Goal: Transaction & Acquisition: Purchase product/service

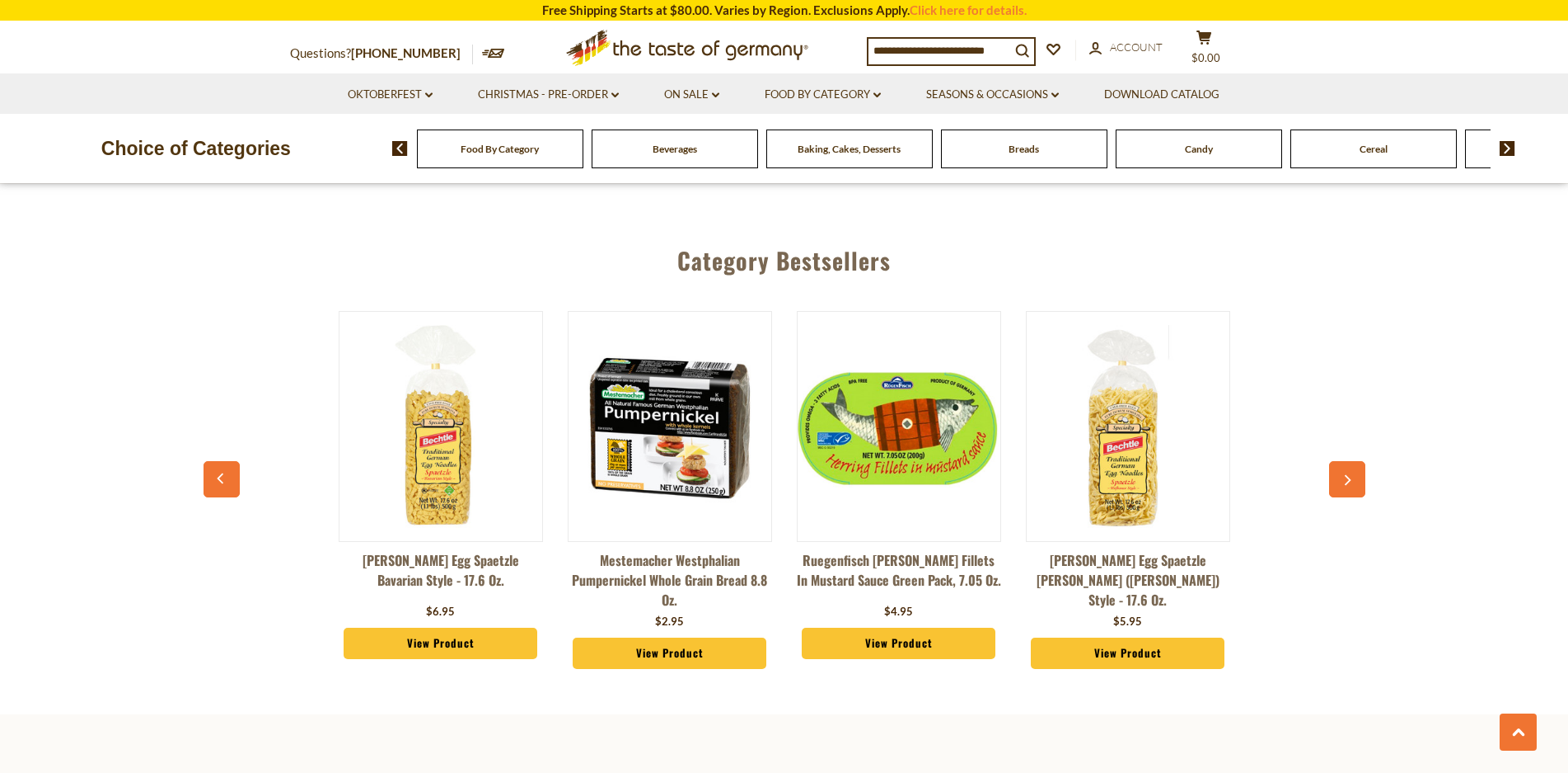
scroll to position [0, 2750]
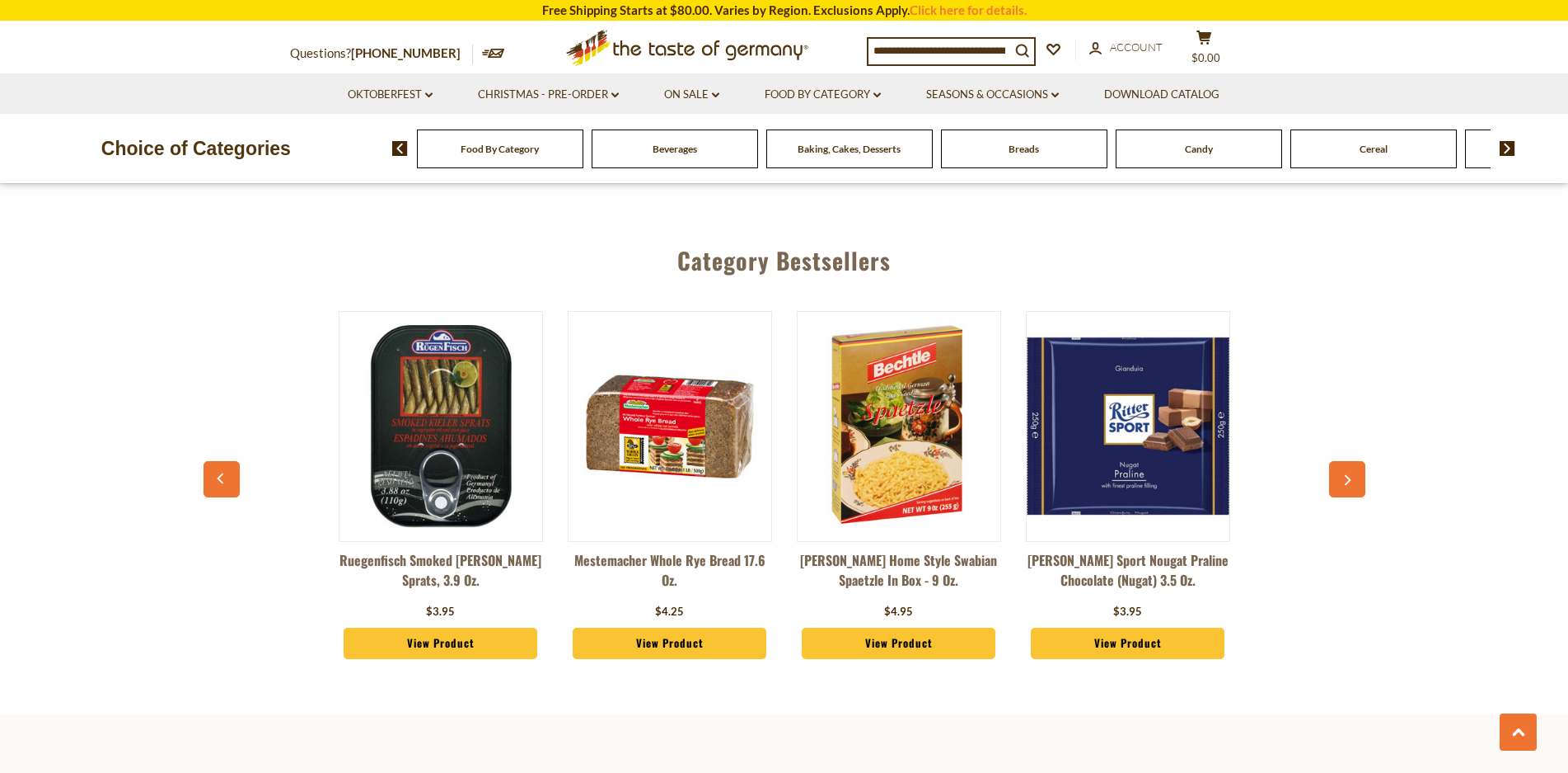
click at [1521, 142] on div "Food By Category Beverages Baking, Cakes, Desserts Breads Candy Cereal Cookies …" at bounding box center [980, 148] width 1176 height 39
click at [1516, 151] on div "Food By Category Beverages Baking, Cakes, Desserts Breads Candy Cereal Cookies …" at bounding box center [980, 148] width 1176 height 39
click at [1508, 153] on img at bounding box center [1508, 149] width 15 height 15
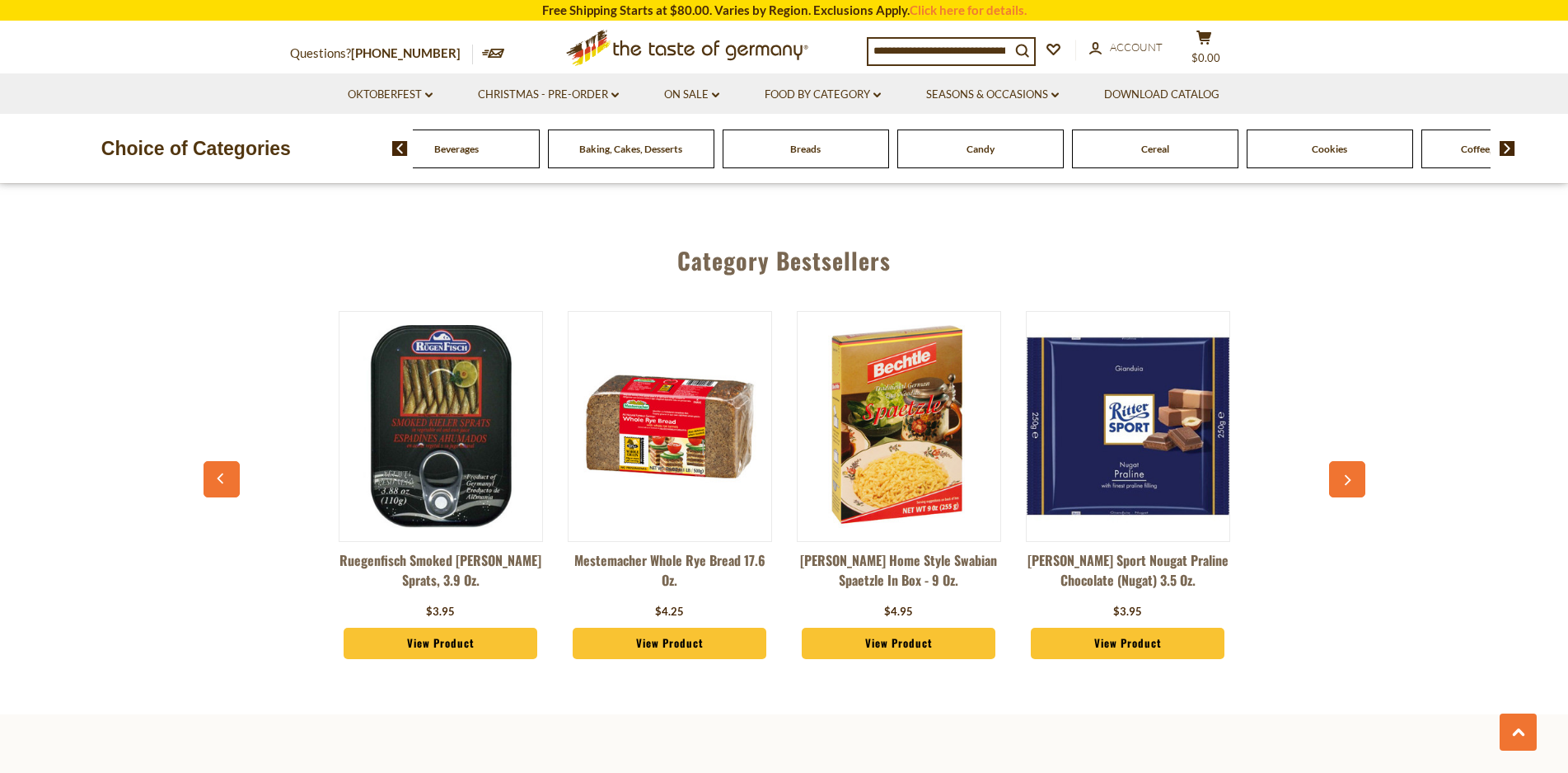
click at [1508, 152] on img at bounding box center [1508, 149] width 15 height 15
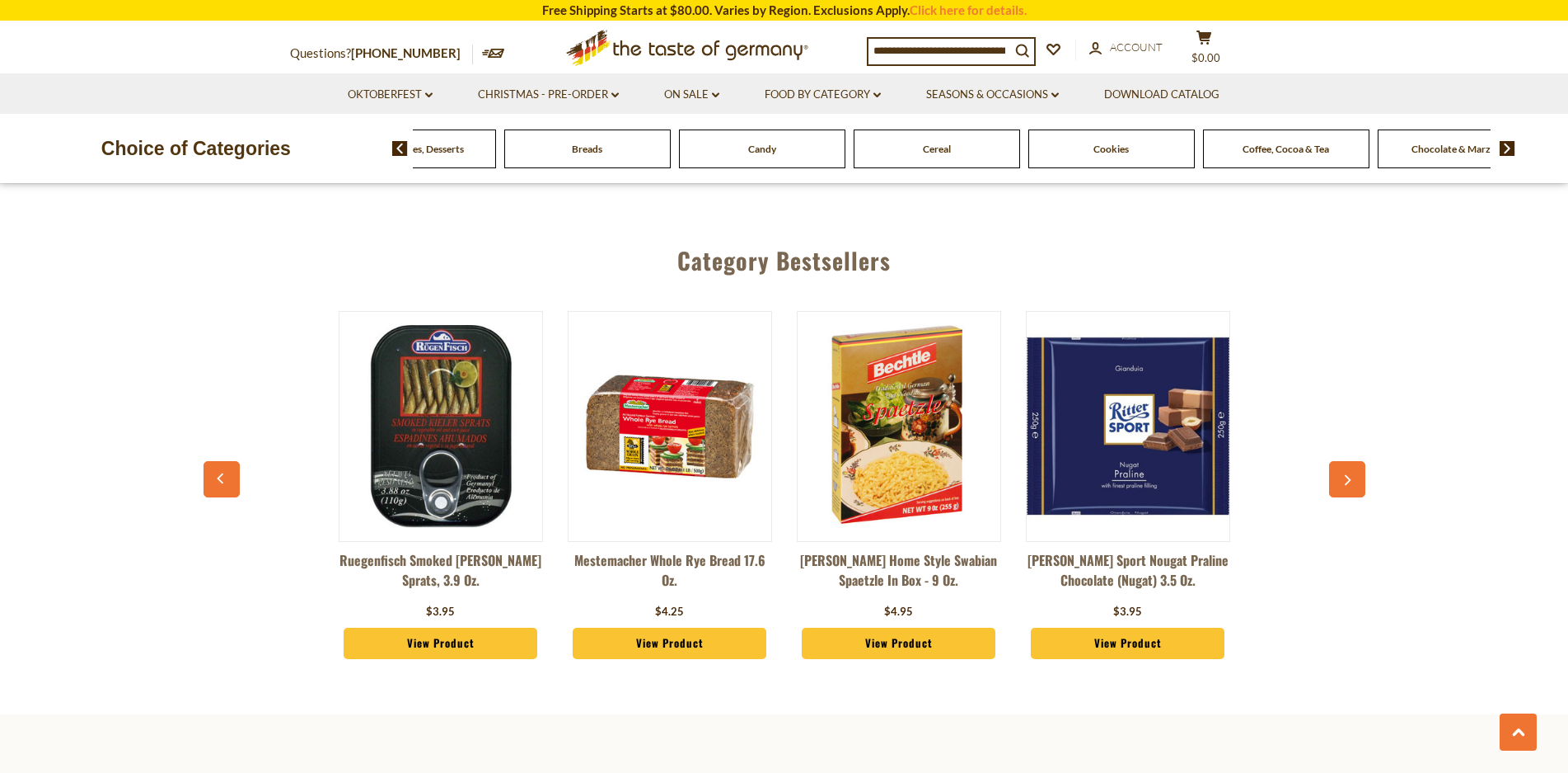
click at [1508, 152] on img at bounding box center [1508, 149] width 15 height 15
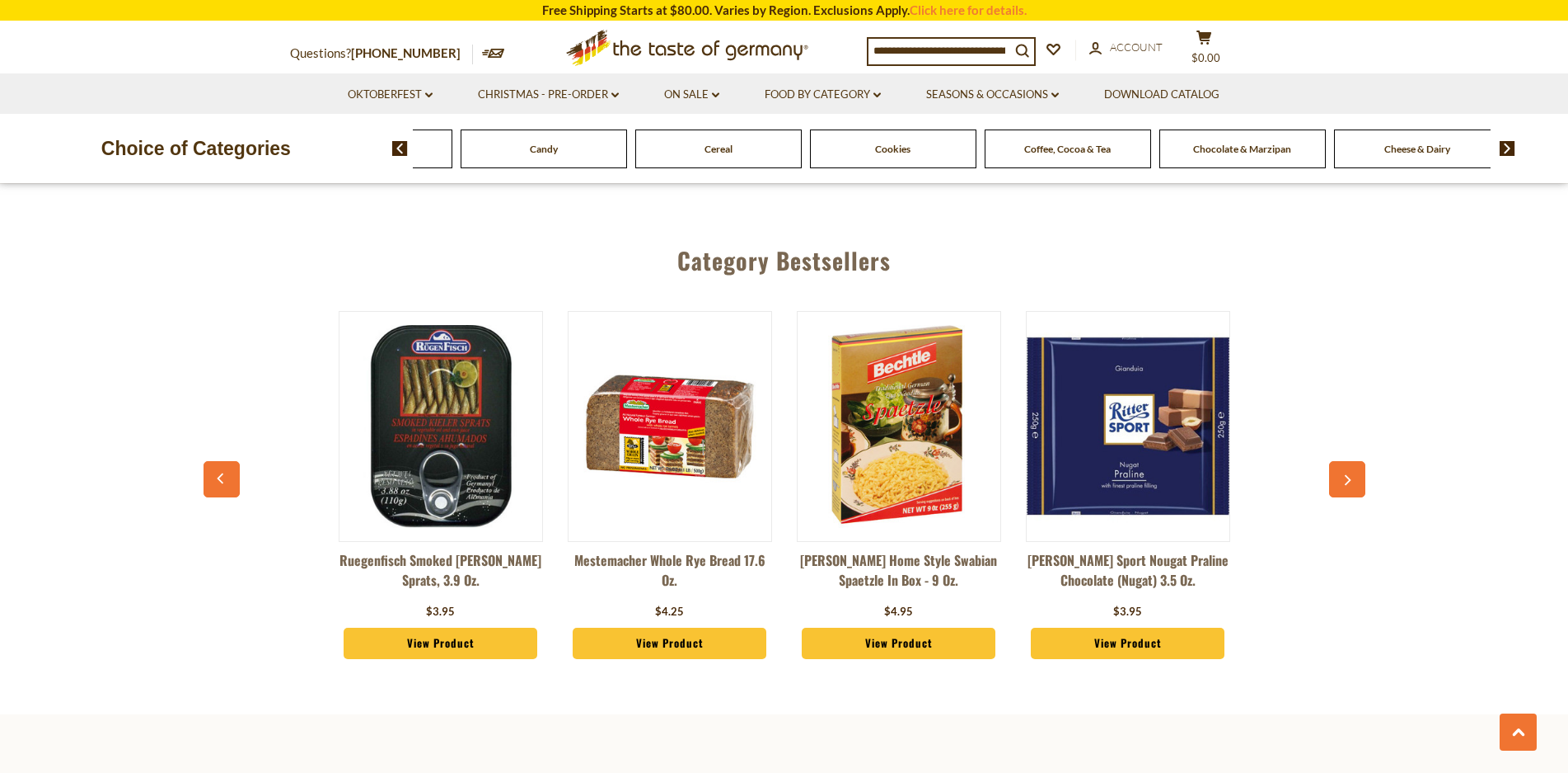
click at [1508, 152] on img at bounding box center [1508, 149] width 15 height 15
click at [1508, 151] on img at bounding box center [1508, 149] width 15 height 15
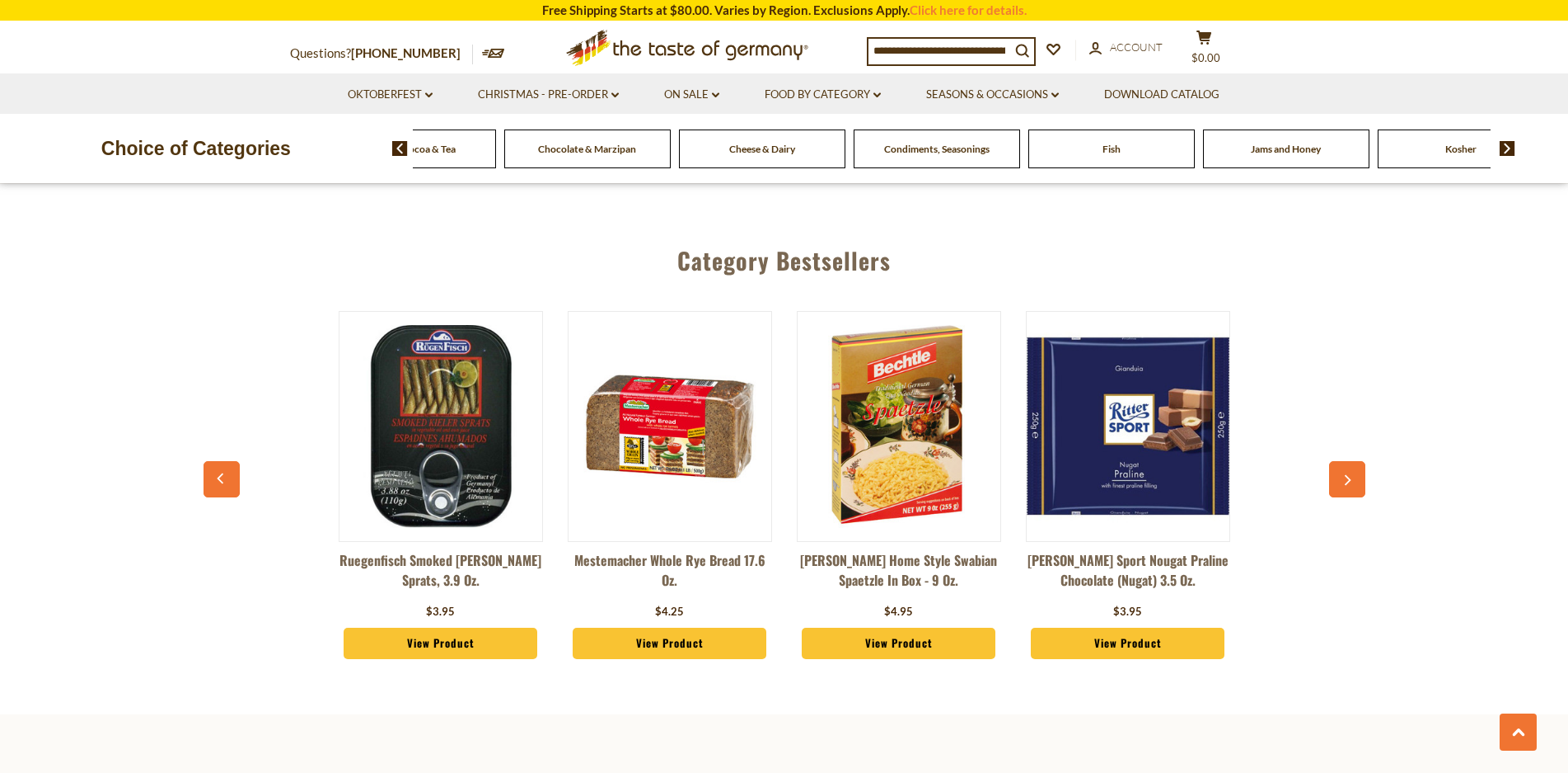
click at [1508, 143] on img at bounding box center [1508, 149] width 15 height 15
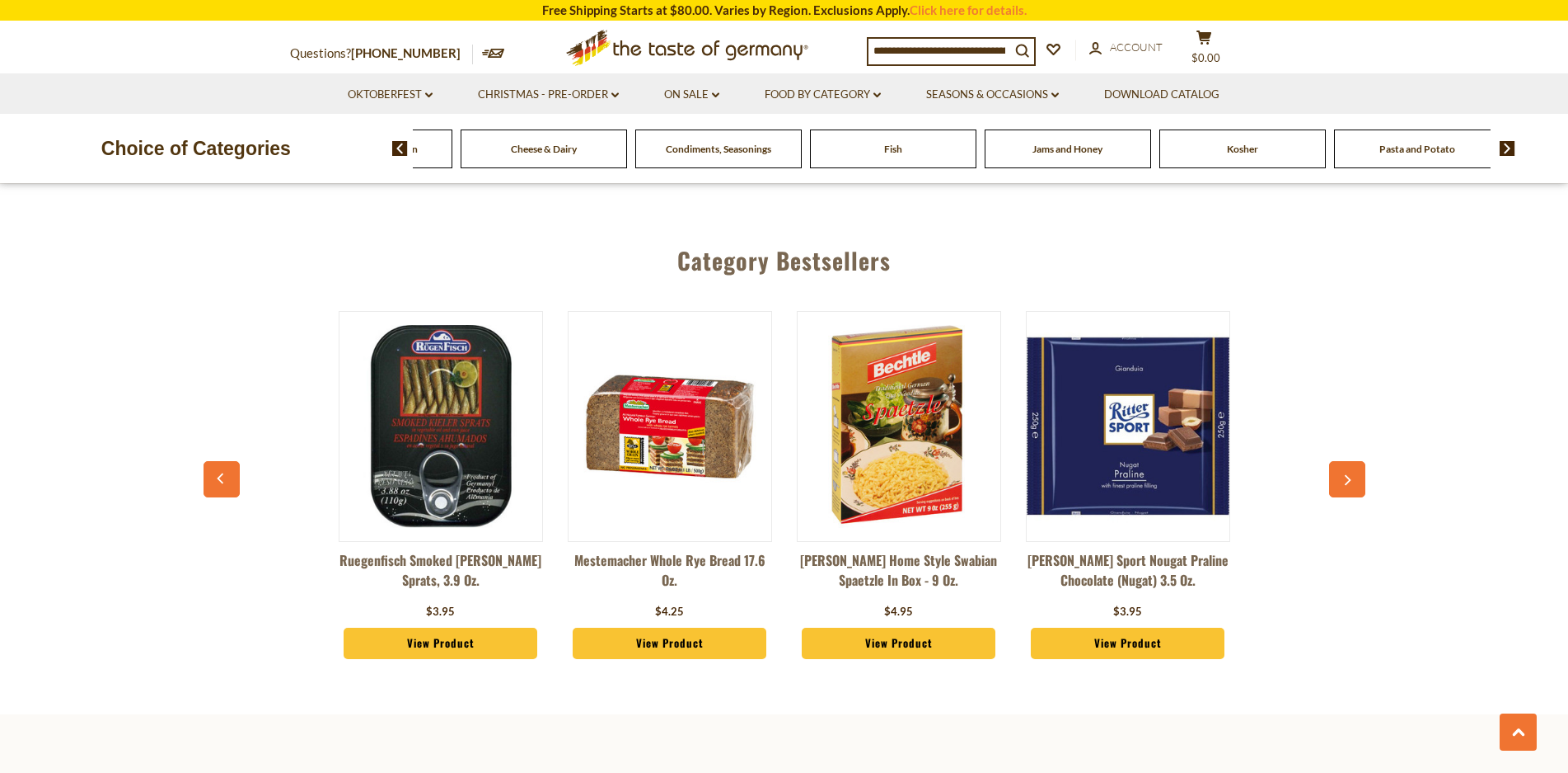
click at [1508, 142] on img at bounding box center [1508, 149] width 15 height 15
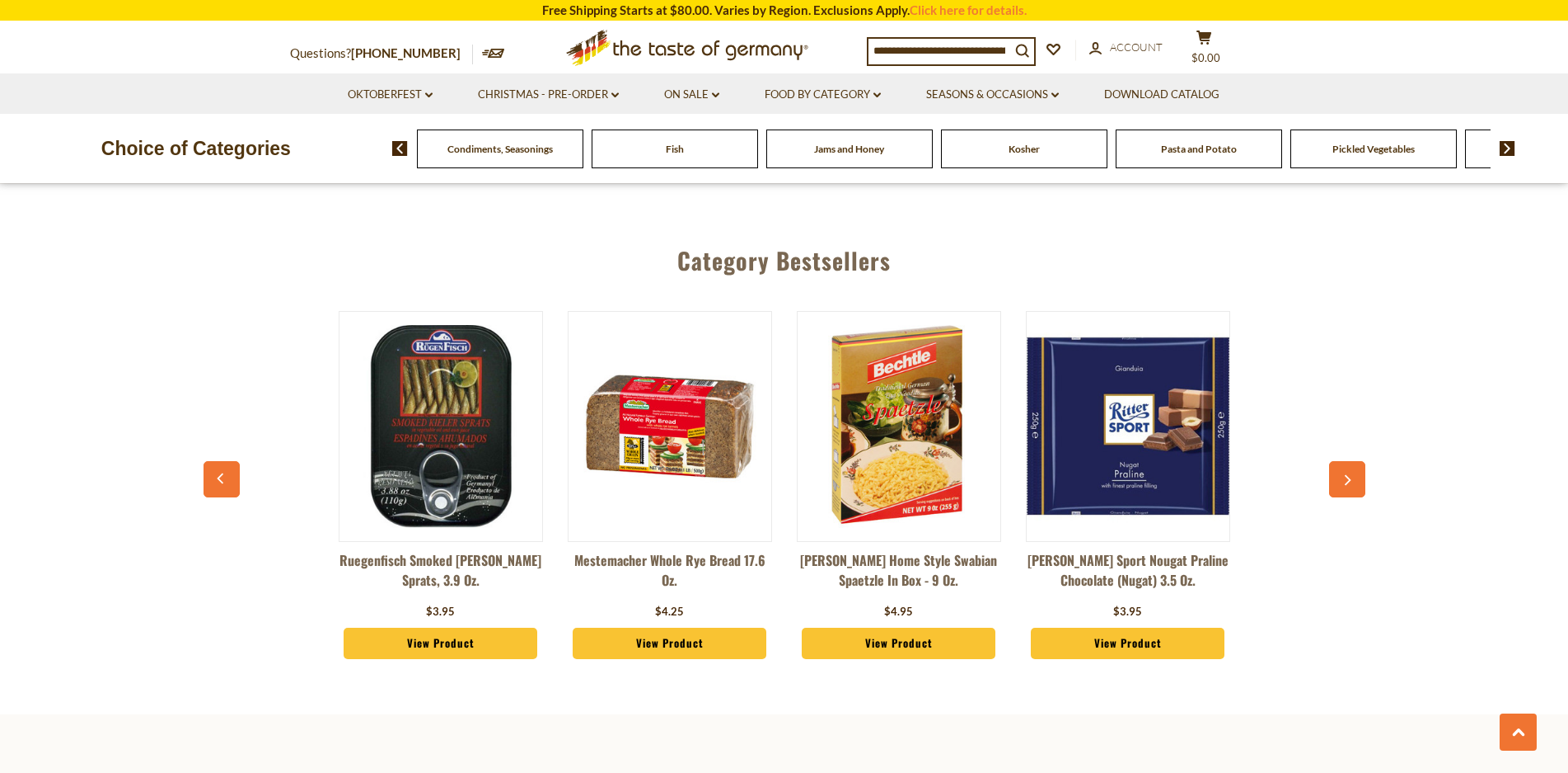
click at [1508, 142] on img at bounding box center [1508, 149] width 15 height 15
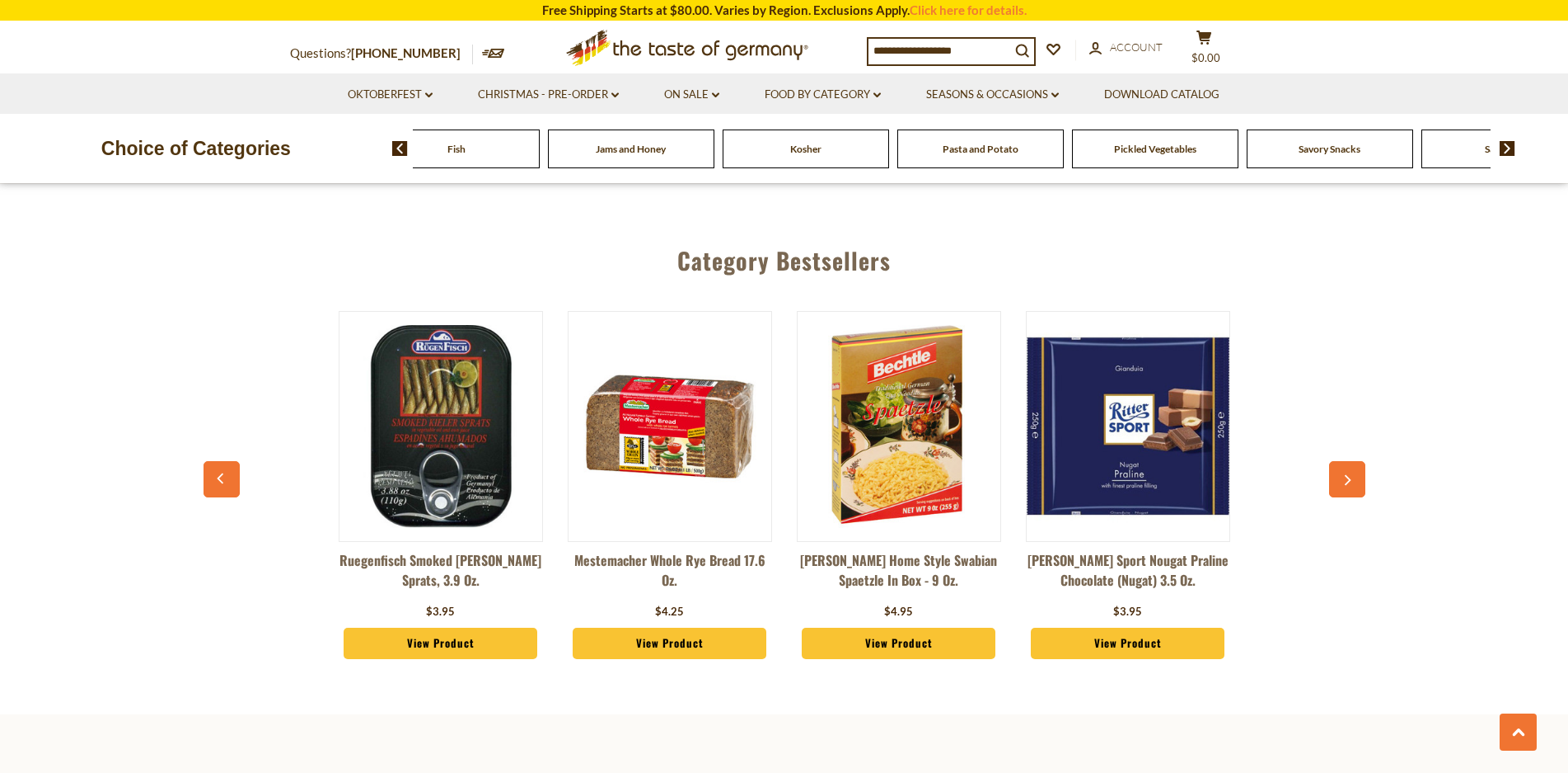
click at [1508, 140] on div "Food By Category Beverages Baking, Cakes, Desserts Breads Candy Cereal Cookies …" at bounding box center [980, 148] width 1176 height 39
click at [1502, 143] on img at bounding box center [1508, 149] width 15 height 15
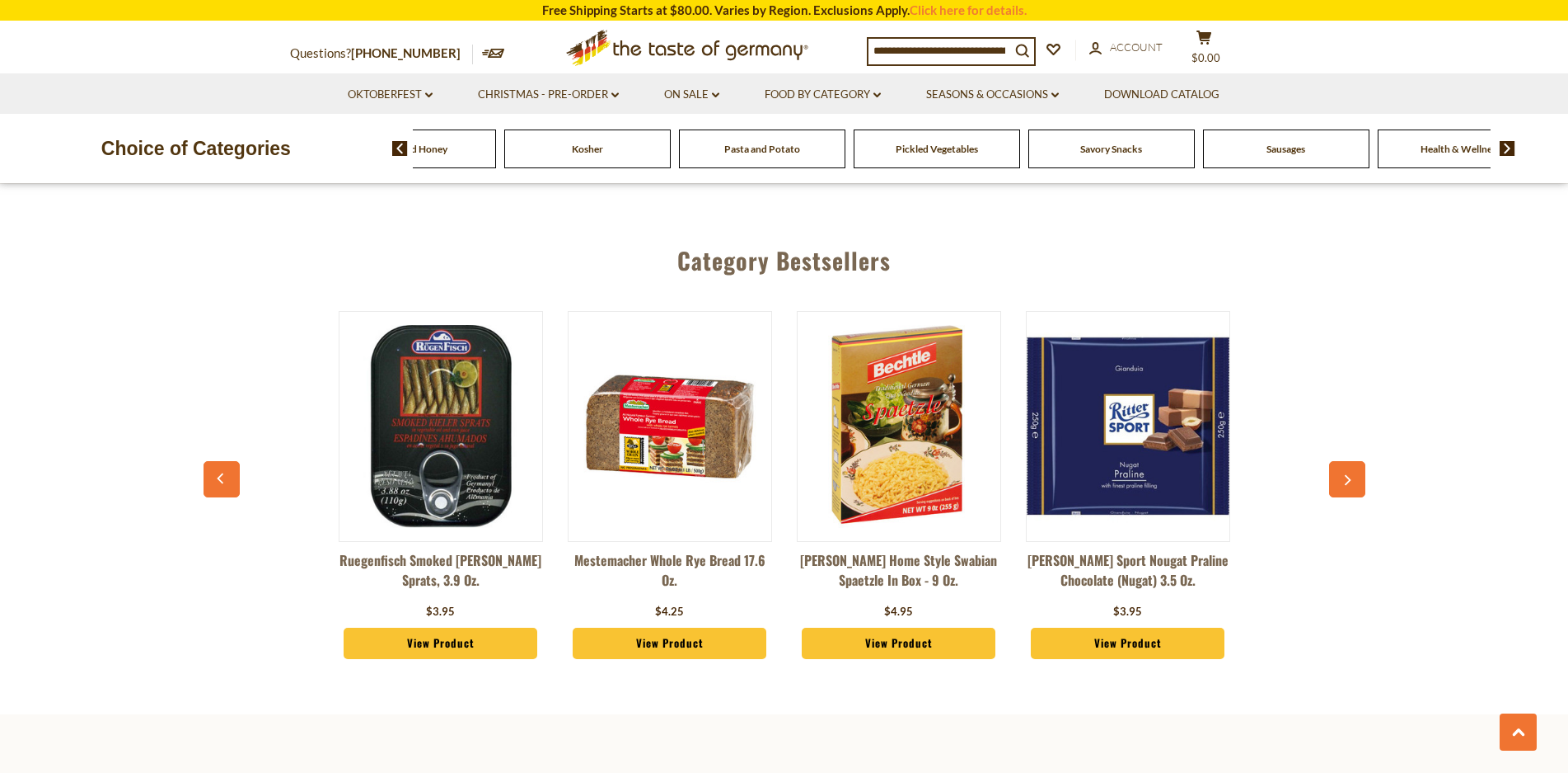
click at [1504, 143] on img at bounding box center [1508, 149] width 15 height 15
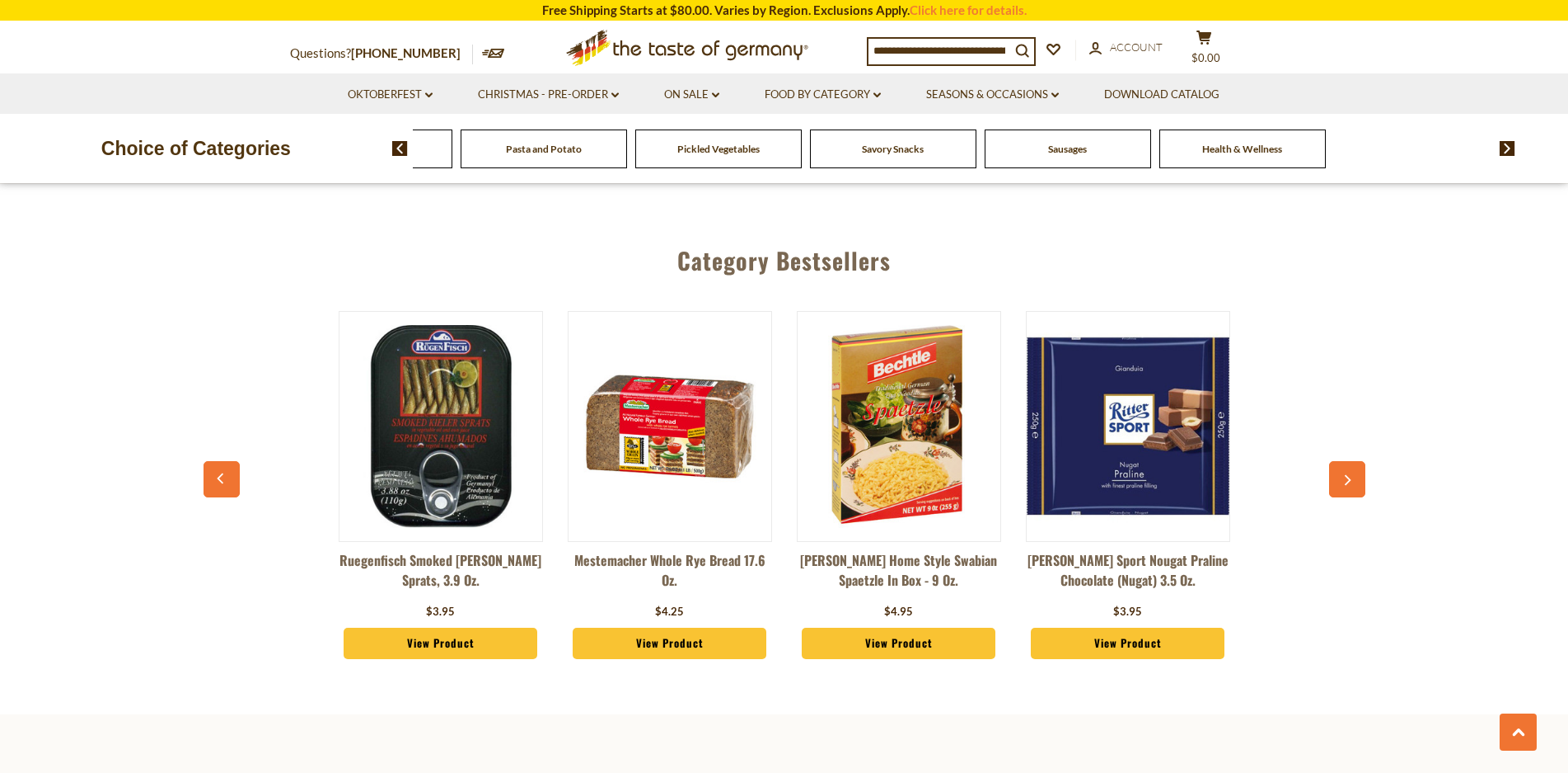
drag, startPoint x: 1090, startPoint y: 149, endPoint x: 1072, endPoint y: 155, distance: 19.0
click at [1218, 155] on span "Sausages" at bounding box center [1237, 148] width 39 height 12
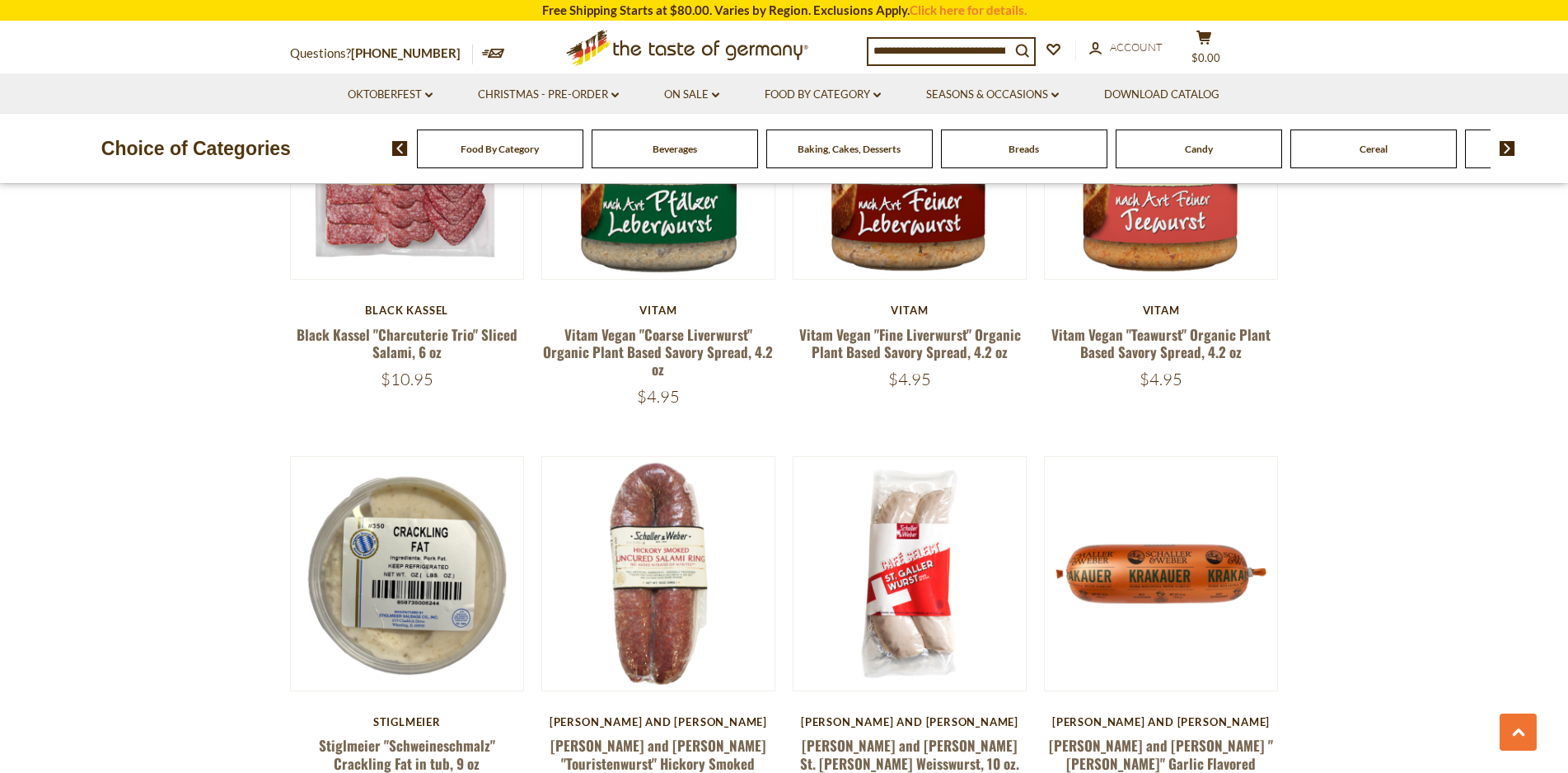
scroll to position [1897, 0]
